Goal: Transaction & Acquisition: Purchase product/service

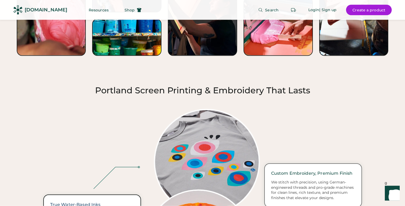
scroll to position [731, 0]
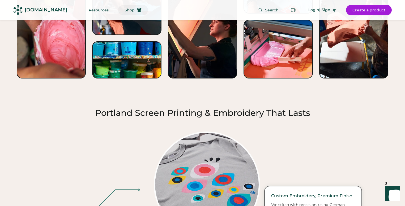
click at [125, 11] on span "Shop" at bounding box center [130, 10] width 10 height 4
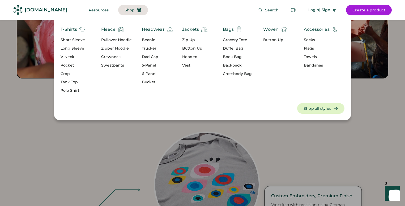
click at [229, 40] on div "Grocery Tote" at bounding box center [237, 39] width 29 height 5
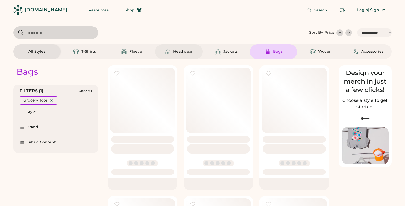
select select "*****"
select select "*"
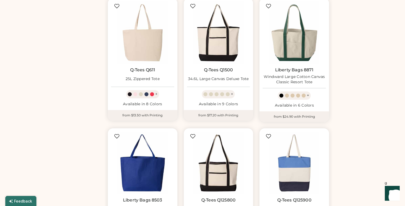
scroll to position [596, 0]
